Goal: Find contact information: Find contact information

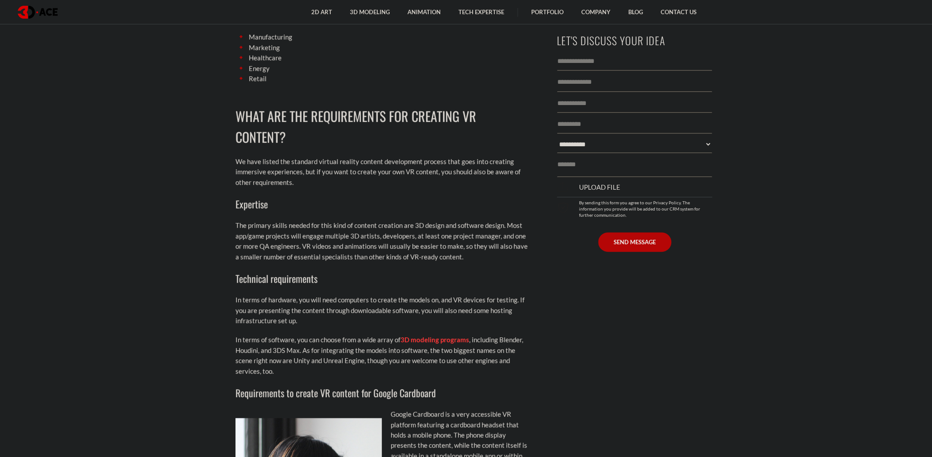
scroll to position [3415, 0]
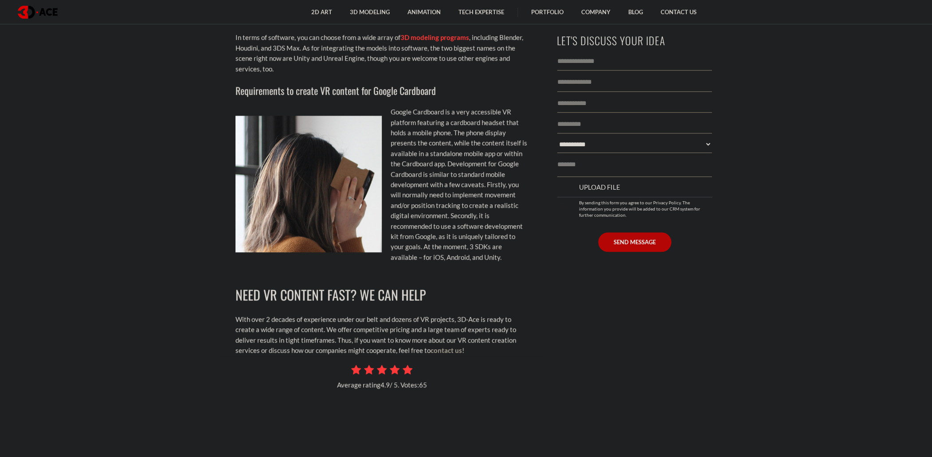
click at [457, 349] on link "contact us" at bounding box center [446, 350] width 31 height 8
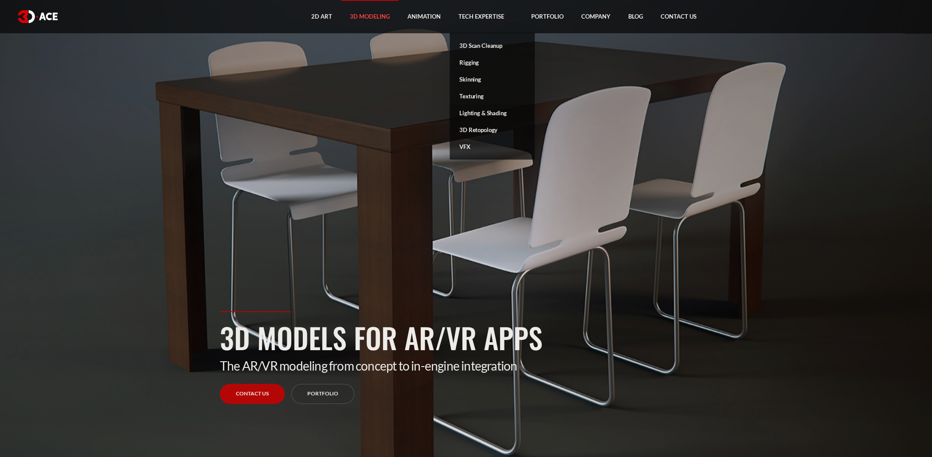
click at [474, 117] on link "Lighting & Shading" at bounding box center [492, 113] width 85 height 17
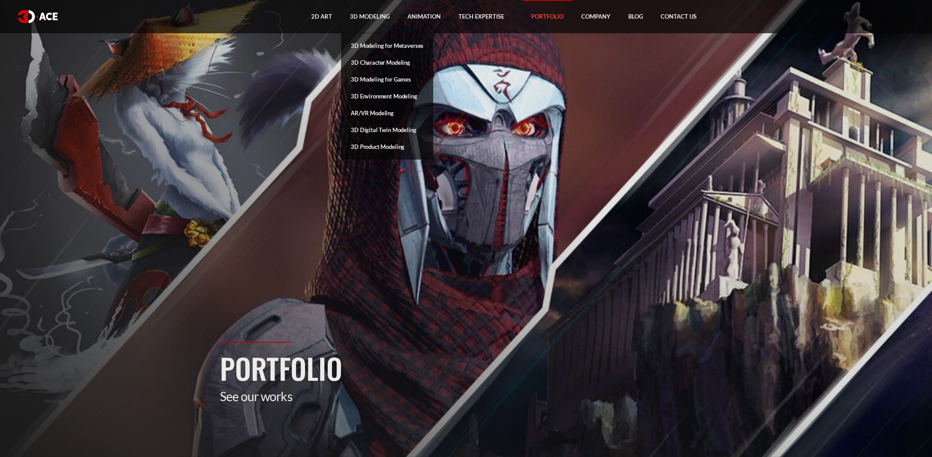
click at [393, 115] on link "AR/VR Modeling" at bounding box center [387, 113] width 92 height 17
